Goal: Task Accomplishment & Management: Complete application form

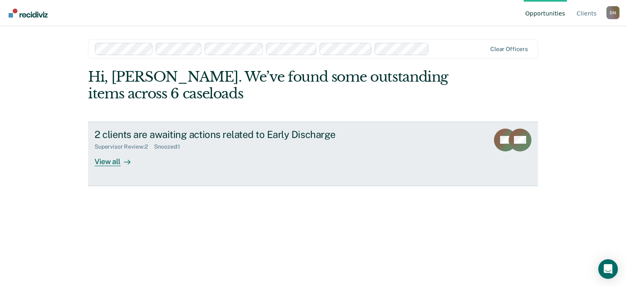
click at [348, 159] on div "2 clients are awaiting actions related to Early Discharge Supervisor Review : 2…" at bounding box center [248, 146] width 306 height 37
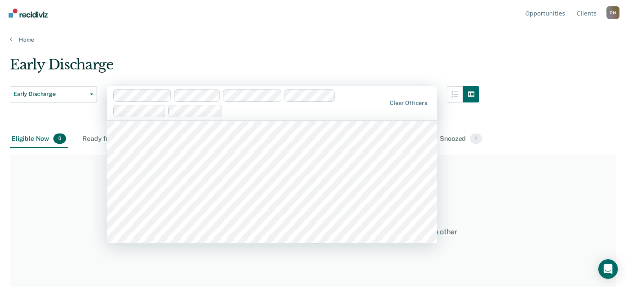
scroll to position [1455, 0]
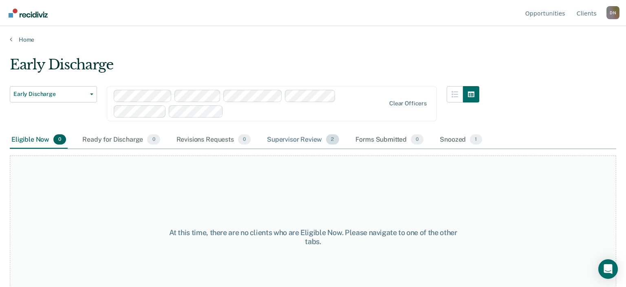
click at [303, 141] on div "Supervisor Review 2" at bounding box center [302, 140] width 75 height 18
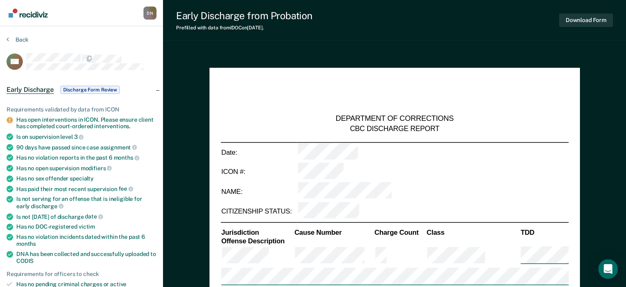
type textarea "x"
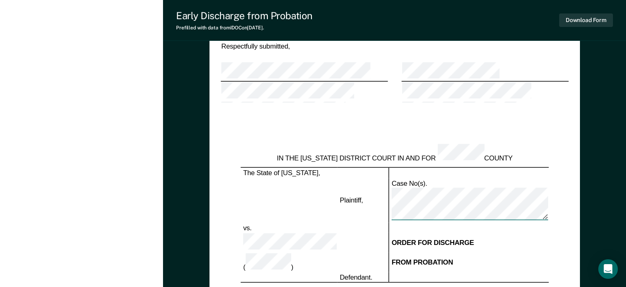
scroll to position [1033, 0]
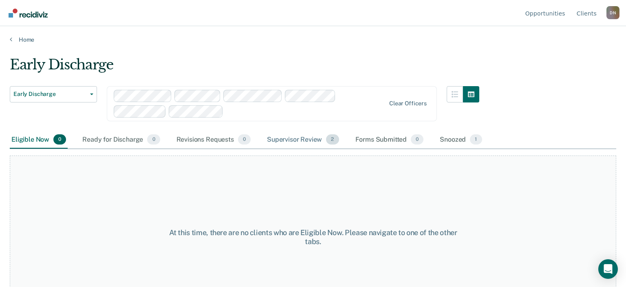
click at [293, 139] on div "Supervisor Review 2" at bounding box center [302, 140] width 75 height 18
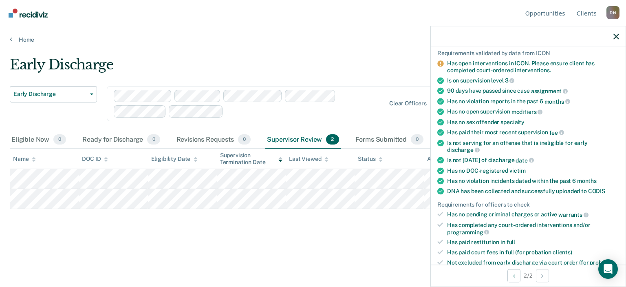
scroll to position [90, 0]
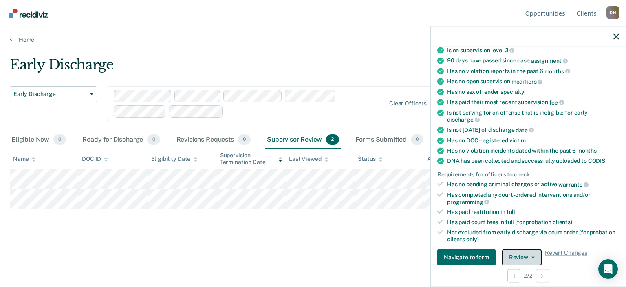
click at [388, 249] on button "Review" at bounding box center [522, 257] width 40 height 16
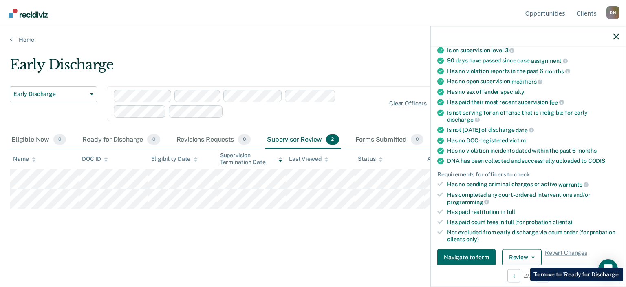
click at [388, 265] on button "Approve Discharge and Forms" at bounding box center [548, 273] width 92 height 13
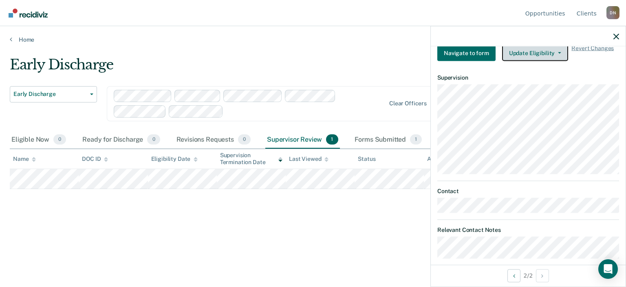
scroll to position [115, 0]
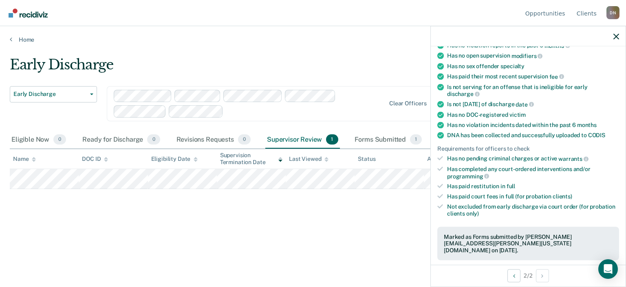
click at [388, 12] on div "D N" at bounding box center [612, 12] width 13 height 13
click at [388, 64] on link "Log Out" at bounding box center [580, 64] width 53 height 7
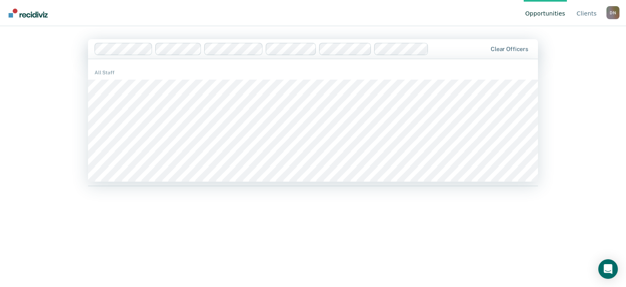
click at [17, 110] on div "Opportunities Client s [PERSON_NAME] D N Profile How it works Log Out 510 resul…" at bounding box center [313, 143] width 626 height 287
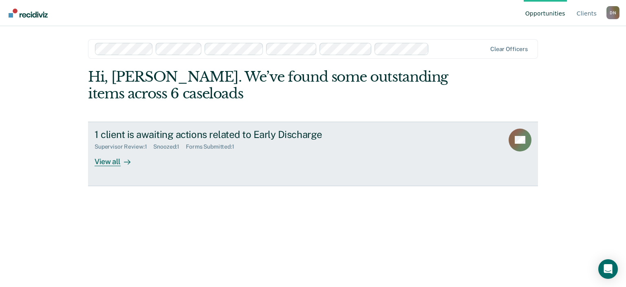
click at [527, 139] on rect at bounding box center [520, 139] width 23 height 23
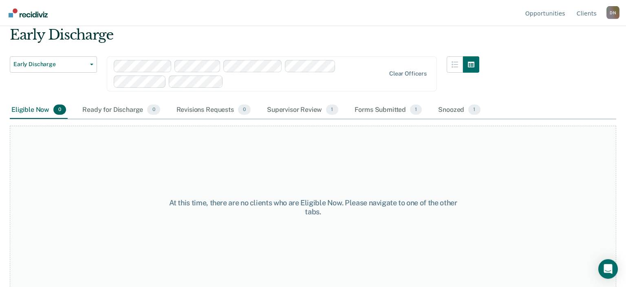
scroll to position [31, 0]
click at [305, 110] on div "Supervisor Review 1" at bounding box center [302, 109] width 75 height 18
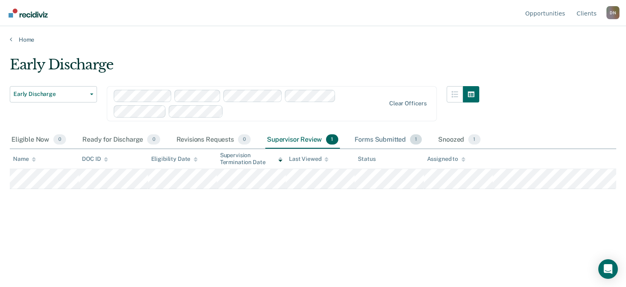
click at [384, 137] on div "Forms Submitted 1" at bounding box center [388, 140] width 71 height 18
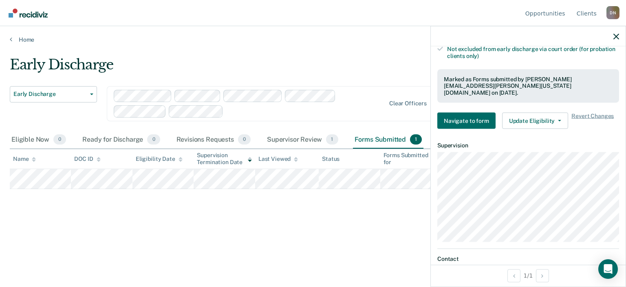
scroll to position [250, 0]
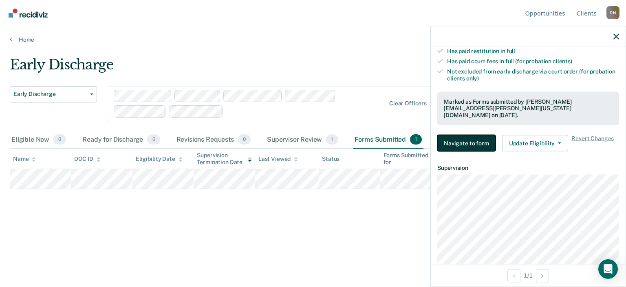
click at [443, 135] on button "Navigate to form" at bounding box center [466, 143] width 58 height 16
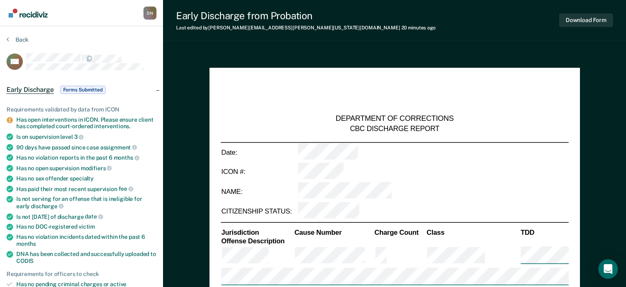
type textarea "x"
click at [604, 267] on div "Open Intercom Messenger" at bounding box center [609, 269] width 22 height 22
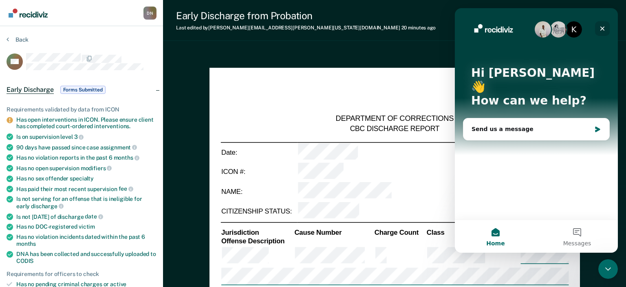
click at [604, 29] on icon "Close" at bounding box center [602, 28] width 7 height 7
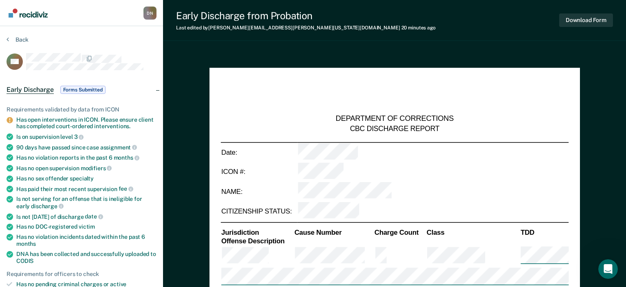
click at [152, 11] on div "D N" at bounding box center [149, 13] width 13 height 13
click at [105, 64] on link "Log Out" at bounding box center [117, 63] width 53 height 7
